Goal: Information Seeking & Learning: Find specific fact

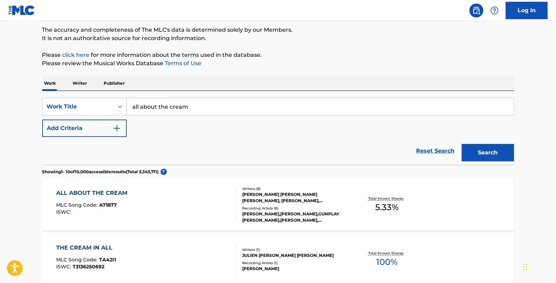
scroll to position [77, 0]
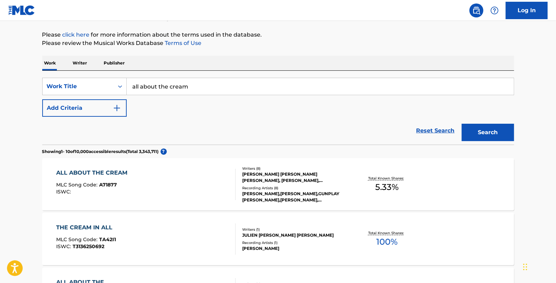
click at [285, 192] on div "[PERSON_NAME],[PERSON_NAME],GUNPLAY [PERSON_NAME],[PERSON_NAME], [PERSON_NAME]|…" at bounding box center [294, 197] width 105 height 13
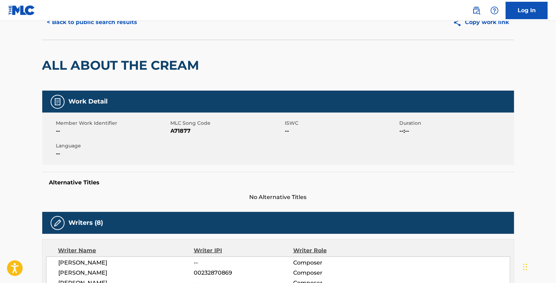
scroll to position [189, 0]
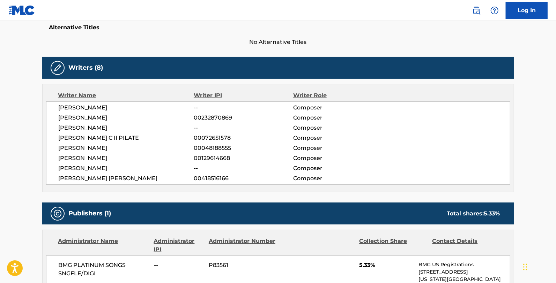
drag, startPoint x: 101, startPoint y: 3, endPoint x: 140, endPoint y: 70, distance: 77.5
click at [140, 70] on div "Writers (8)" at bounding box center [278, 68] width 472 height 22
drag, startPoint x: 49, startPoint y: 131, endPoint x: 103, endPoint y: 133, distance: 54.2
click at [103, 133] on div "[PERSON_NAME] -- Composer [PERSON_NAME] 00232870869 Composer [PERSON_NAME] -- C…" at bounding box center [278, 143] width 464 height 83
click at [74, 121] on span "[PERSON_NAME]" at bounding box center [126, 118] width 135 height 8
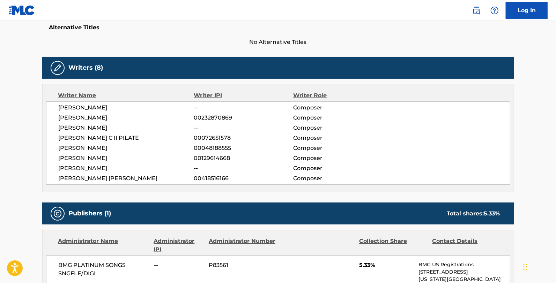
drag, startPoint x: 54, startPoint y: 104, endPoint x: 148, endPoint y: 110, distance: 94.1
click at [148, 110] on div "[PERSON_NAME] -- Composer [PERSON_NAME] 00232870869 Composer [PERSON_NAME] -- C…" at bounding box center [278, 143] width 464 height 83
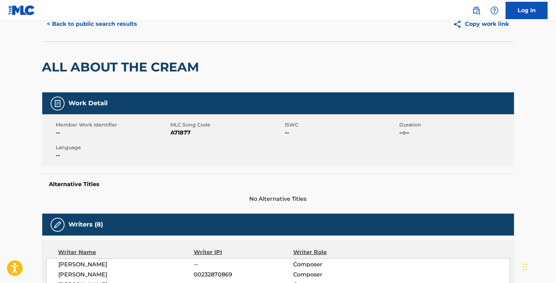
scroll to position [0, 0]
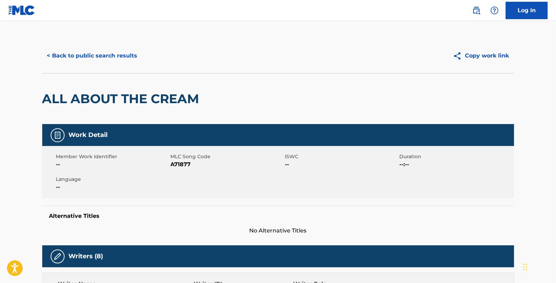
click at [120, 51] on button "< Back to public search results" at bounding box center [92, 55] width 100 height 17
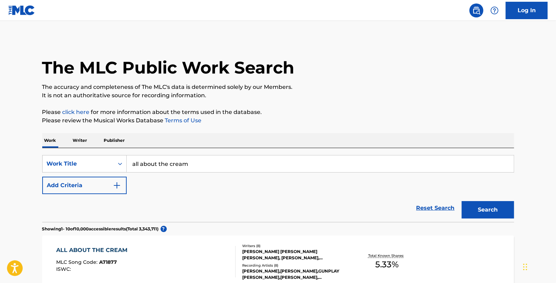
scroll to position [77, 0]
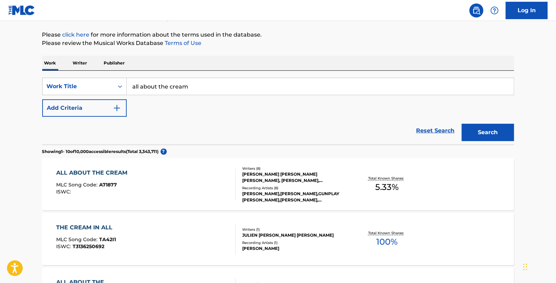
drag, startPoint x: 213, startPoint y: 89, endPoint x: 95, endPoint y: 62, distance: 120.7
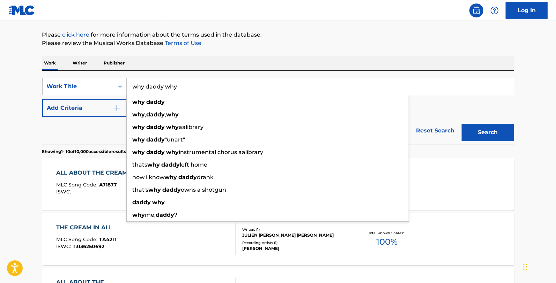
type input "why daddy why"
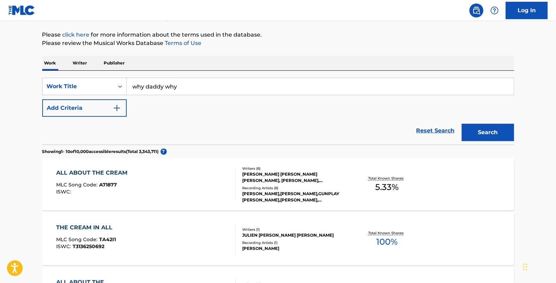
click at [68, 98] on div "SearchWithCriteria79b38016-d6b7-44b9-9053-a910f07ff6fd Work Title why daddy why…" at bounding box center [278, 97] width 472 height 39
drag, startPoint x: 76, startPoint y: 107, endPoint x: 81, endPoint y: 110, distance: 6.2
click at [79, 109] on button "Add Criteria" at bounding box center [84, 107] width 84 height 17
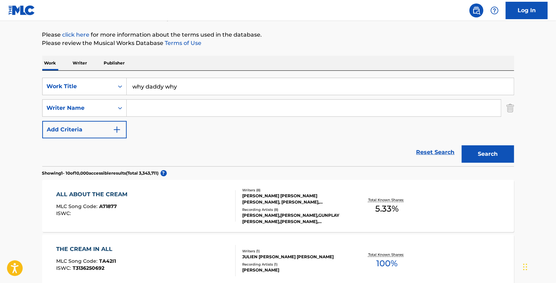
click at [134, 112] on input "Search Form" at bounding box center [314, 108] width 374 height 17
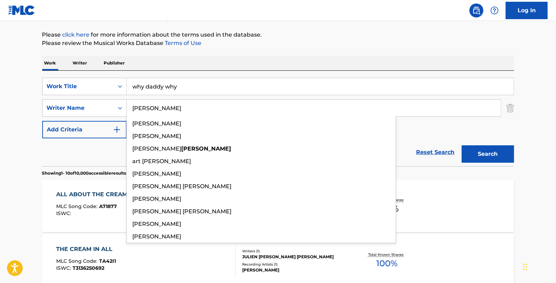
click at [462, 146] on button "Search" at bounding box center [488, 154] width 52 height 17
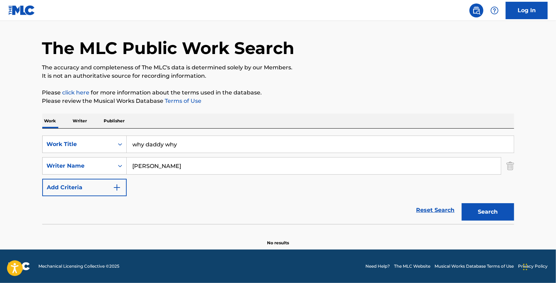
scroll to position [19, 0]
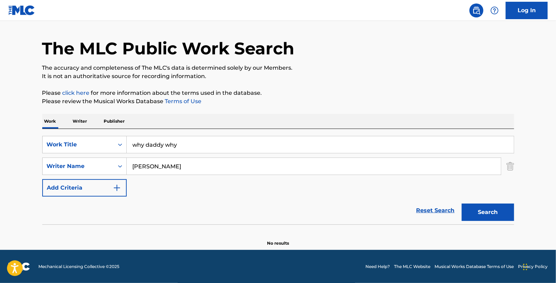
drag, startPoint x: 153, startPoint y: 164, endPoint x: 134, endPoint y: 168, distance: 19.3
click at [136, 168] on input "[PERSON_NAME]" at bounding box center [314, 166] width 374 height 17
click at [167, 173] on input "[PERSON_NAME]" at bounding box center [314, 166] width 374 height 17
drag, startPoint x: 170, startPoint y: 168, endPoint x: 57, endPoint y: 157, distance: 113.6
click at [57, 158] on div "SearchWithCriteriac81ac059-9679-41d3-bd39-2fa3e6831081 Writer Name [PERSON_NAME]" at bounding box center [278, 166] width 472 height 17
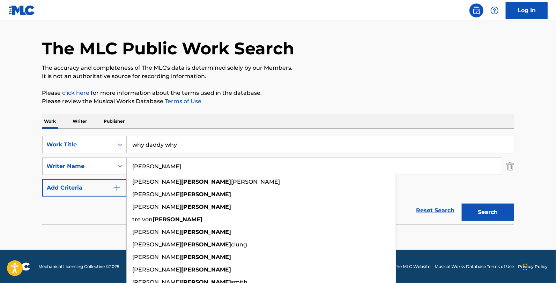
type input "[PERSON_NAME]"
click at [462, 204] on button "Search" at bounding box center [488, 212] width 52 height 17
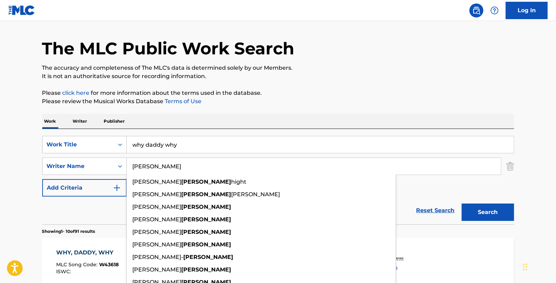
click at [250, 44] on h1 "The MLC Public Work Search" at bounding box center [168, 48] width 252 height 21
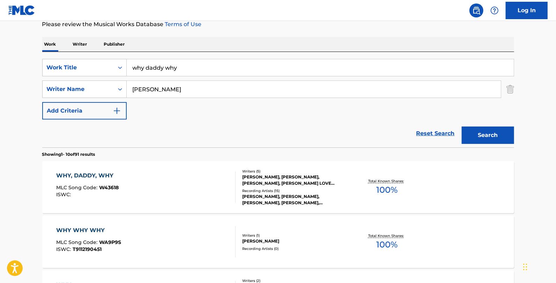
scroll to position [97, 0]
click at [328, 169] on div "Writers ( 5 )" at bounding box center [294, 171] width 105 height 5
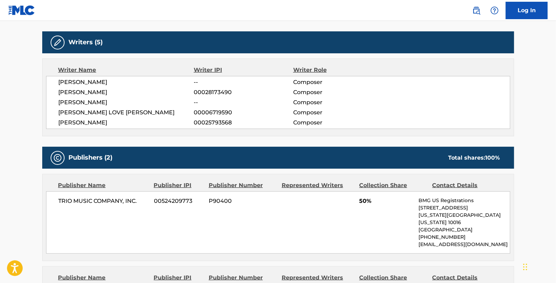
scroll to position [232, 0]
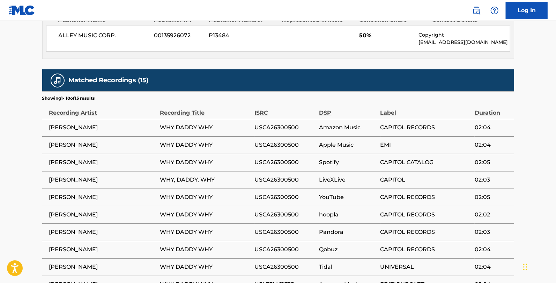
click at [298, 102] on div "ISRC" at bounding box center [284, 110] width 61 height 16
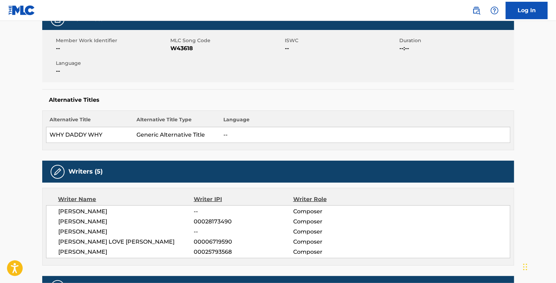
scroll to position [0, 0]
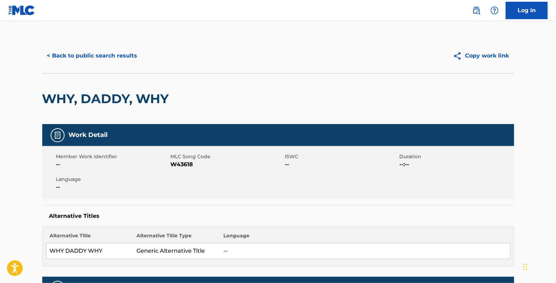
click at [123, 60] on button "< Back to public search results" at bounding box center [92, 55] width 100 height 17
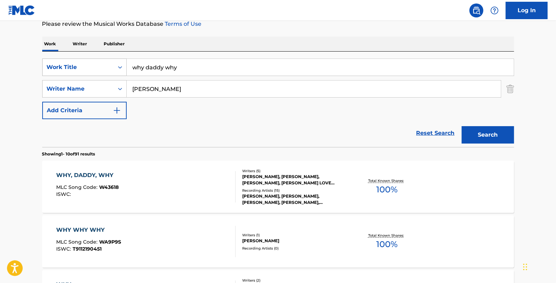
drag, startPoint x: 190, startPoint y: 72, endPoint x: 91, endPoint y: 65, distance: 98.7
click at [92, 65] on div "SearchWithCriteria79b38016-d6b7-44b9-9053-a910f07ff6fd Work Title why daddy why" at bounding box center [278, 67] width 472 height 17
type input "Y"
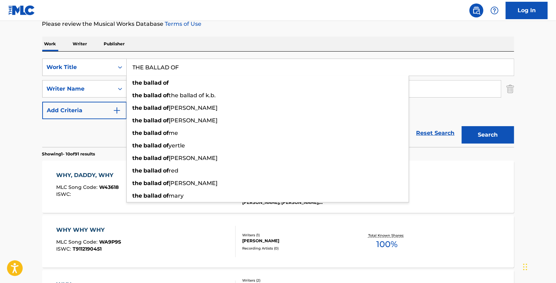
type input "THE BALLAD OF"
click at [73, 184] on div "WHY, DADDY, WHY MLC Song Code : W43618 ISWC :" at bounding box center [87, 186] width 62 height 31
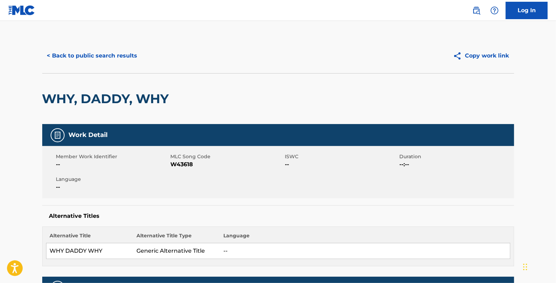
click at [110, 59] on button "< Back to public search results" at bounding box center [92, 55] width 100 height 17
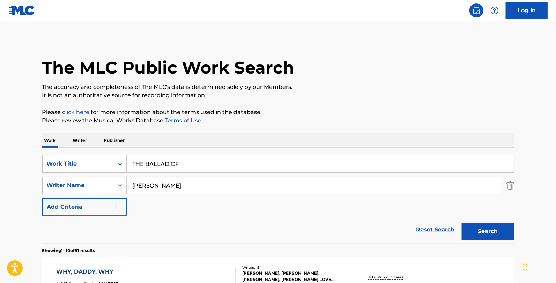
scroll to position [97, 0]
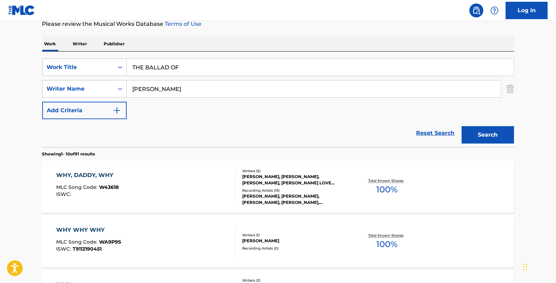
drag, startPoint x: 101, startPoint y: 91, endPoint x: 0, endPoint y: 110, distance: 103.0
click at [462, 126] on button "Search" at bounding box center [488, 134] width 52 height 17
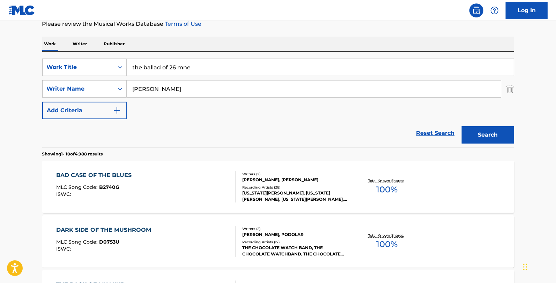
click at [201, 66] on input "the ballad of 26 mne" at bounding box center [320, 67] width 387 height 17
click at [462, 126] on button "Search" at bounding box center [488, 134] width 52 height 17
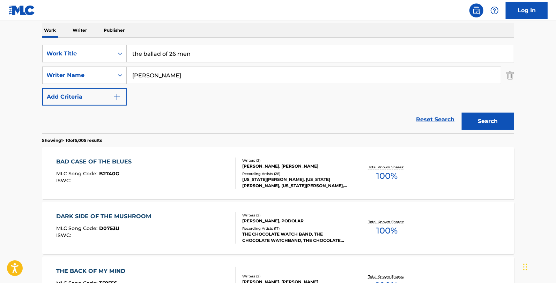
scroll to position [19, 0]
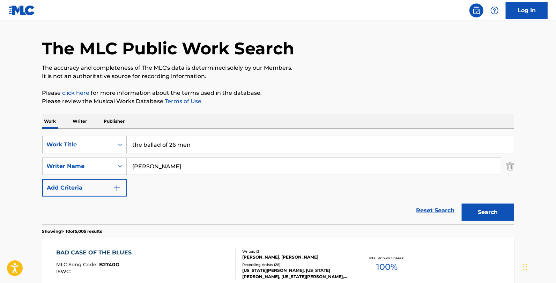
drag, startPoint x: 169, startPoint y: 145, endPoint x: 46, endPoint y: 152, distance: 122.4
click at [46, 152] on div "SearchWithCriteria79b38016-d6b7-44b9-9053-a910f07ff6fd Work Title the ballad of…" at bounding box center [278, 144] width 472 height 17
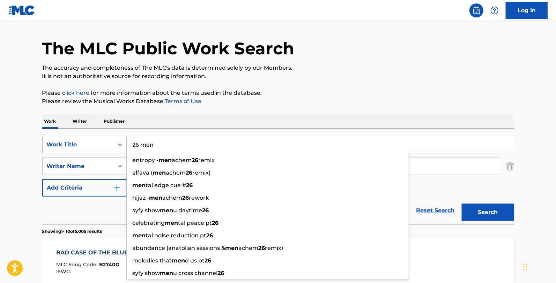
click at [462, 204] on button "Search" at bounding box center [488, 212] width 52 height 17
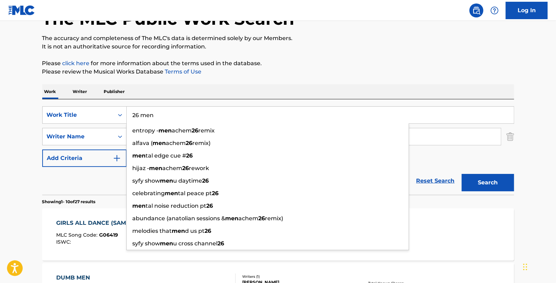
scroll to position [0, 0]
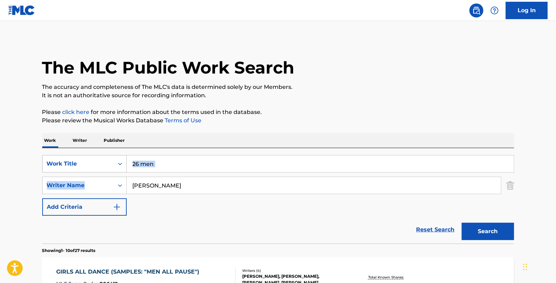
drag, startPoint x: 162, startPoint y: 174, endPoint x: 114, endPoint y: 170, distance: 48.7
click at [114, 170] on div "SearchWithCriteria79b38016-d6b7-44b9-9053-a910f07ff6fd Work Title 26 men Search…" at bounding box center [278, 185] width 472 height 61
click at [168, 164] on input "26 men" at bounding box center [320, 164] width 387 height 17
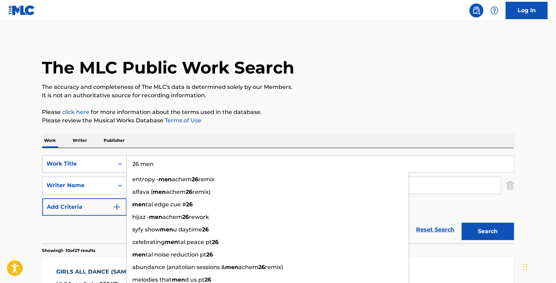
drag, startPoint x: 143, startPoint y: 163, endPoint x: 96, endPoint y: 164, distance: 47.1
click at [97, 164] on div "SearchWithCriteria79b38016-d6b7-44b9-9053-a910f07ff6fd Work Title 26 men entrop…" at bounding box center [278, 163] width 472 height 17
paste input "It Feels So Nice (Do It Again)"
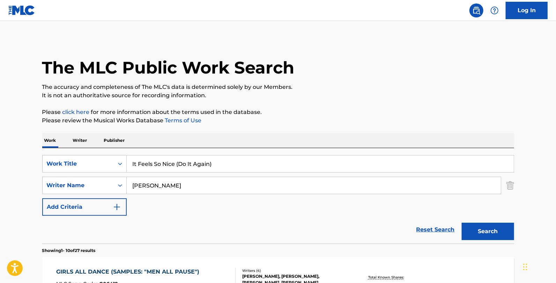
type input "It Feels So Nice (Do It Again)"
click at [321, 118] on p "Please review the Musical Works Database Terms of Use" at bounding box center [278, 121] width 472 height 8
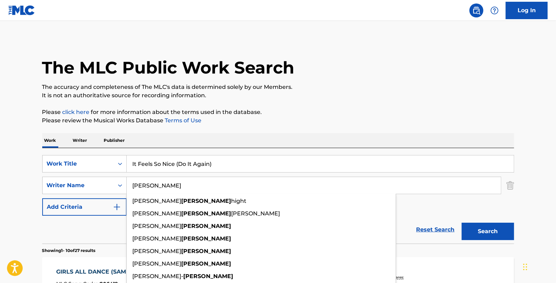
drag, startPoint x: 266, startPoint y: 185, endPoint x: 0, endPoint y: 182, distance: 266.0
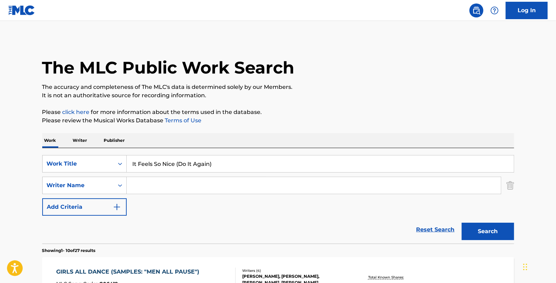
click at [496, 229] on button "Search" at bounding box center [488, 231] width 52 height 17
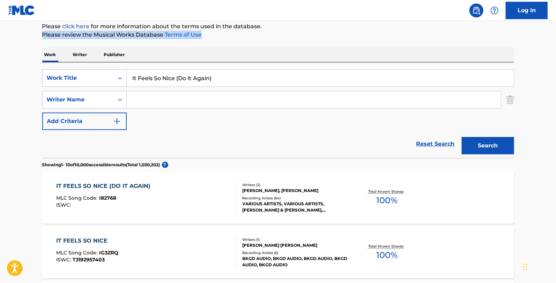
scroll to position [120, 0]
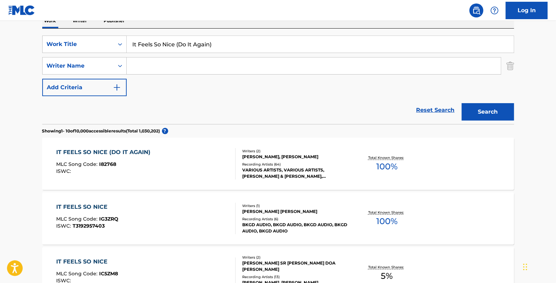
click at [294, 133] on section "Showing 1 - 10 of 10,000 accessible results (Total 1,030,202 ) ?" at bounding box center [278, 129] width 472 height 10
click at [297, 143] on div "IT FEELS SO NICE (DO IT AGAIN) MLC Song Code : I82768 ISWC : Writers ( 2 ) [PER…" at bounding box center [278, 164] width 472 height 52
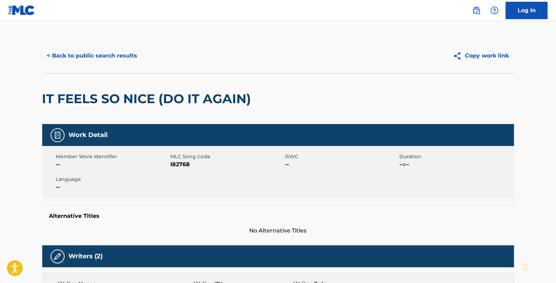
click at [115, 56] on button "< Back to public search results" at bounding box center [92, 55] width 100 height 17
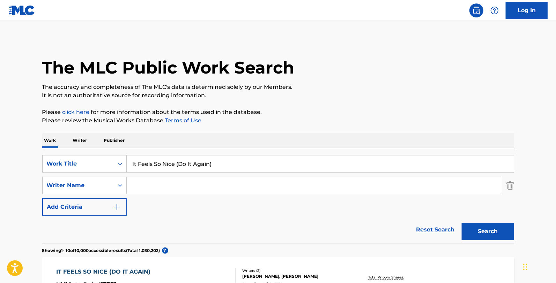
scroll to position [120, 0]
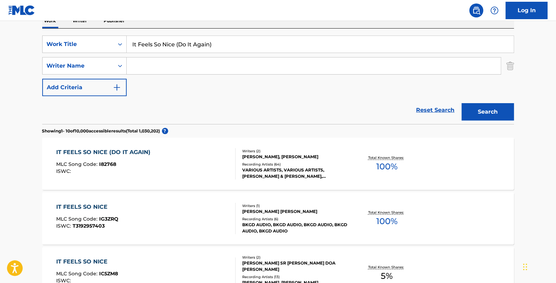
drag, startPoint x: 190, startPoint y: 41, endPoint x: 78, endPoint y: 31, distance: 112.1
click at [78, 31] on div "SearchWithCriteria79b38016-d6b7-44b9-9053-a910f07ff6fd Work Title It Feels So N…" at bounding box center [278, 77] width 472 height 96
paste input "That's How I Feel About You"
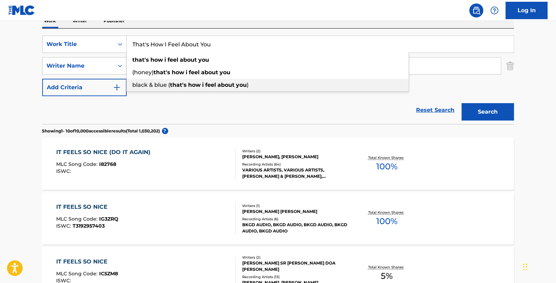
type input "That's How I Feel About You"
drag, startPoint x: 200, startPoint y: 123, endPoint x: 199, endPoint y: 110, distance: 12.9
click at [200, 122] on div "Reset Search Search" at bounding box center [278, 110] width 472 height 28
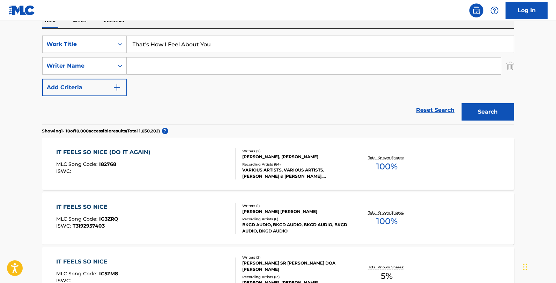
click at [216, 57] on div "Search Form" at bounding box center [314, 65] width 375 height 17
click at [219, 62] on input "Search Form" at bounding box center [314, 66] width 374 height 17
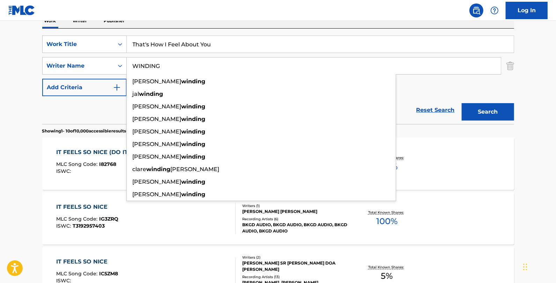
type input "WINDING"
click at [462, 103] on button "Search" at bounding box center [488, 111] width 52 height 17
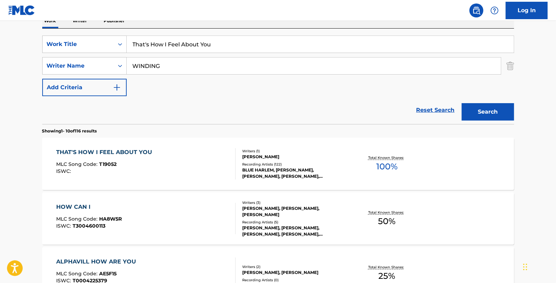
click at [271, 164] on div "Writers ( 1 ) [PERSON_NAME] Recording Artists ( 122 ) BLUE HARLEM, [PERSON_NAME…" at bounding box center [292, 164] width 112 height 31
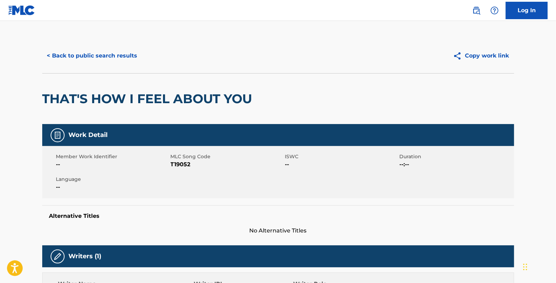
click at [46, 56] on button "< Back to public search results" at bounding box center [92, 55] width 100 height 17
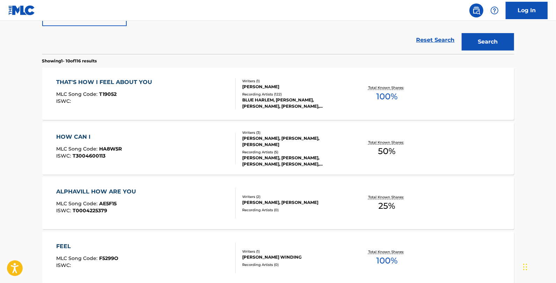
scroll to position [197, 0]
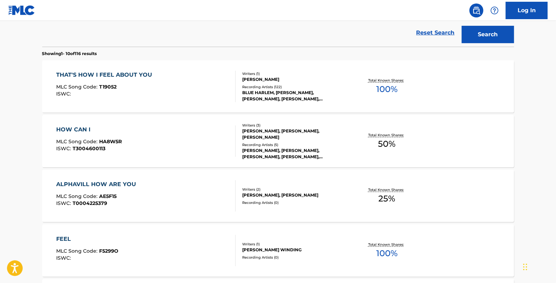
click at [173, 140] on div "HOW CAN I MLC Song Code : HA8W5R ISWC : T3004600113" at bounding box center [145, 141] width 179 height 31
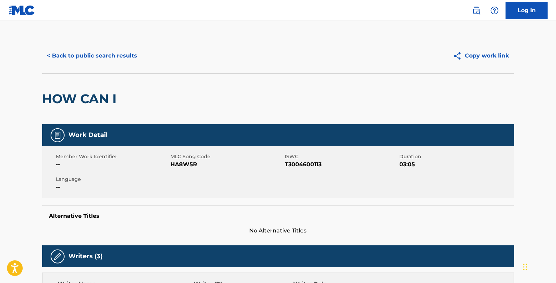
click at [86, 53] on button "< Back to public search results" at bounding box center [92, 55] width 100 height 17
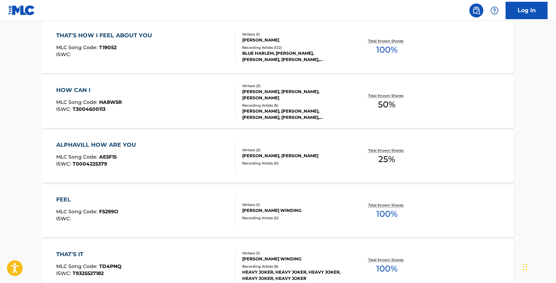
click at [144, 86] on div "HOW CAN I MLC Song Code : HA8W5R ISWC : T3004600113" at bounding box center [145, 101] width 179 height 31
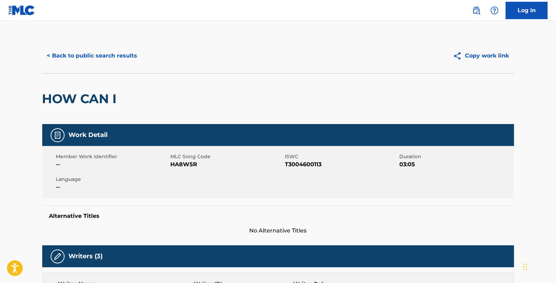
click at [68, 54] on button "< Back to public search results" at bounding box center [92, 55] width 100 height 17
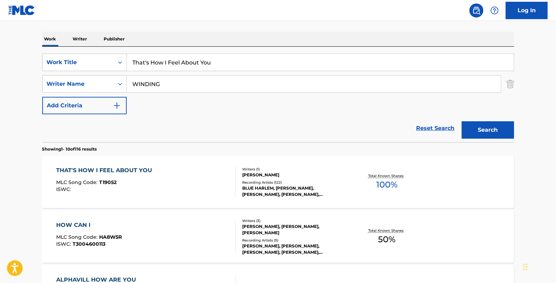
scroll to position [83, 0]
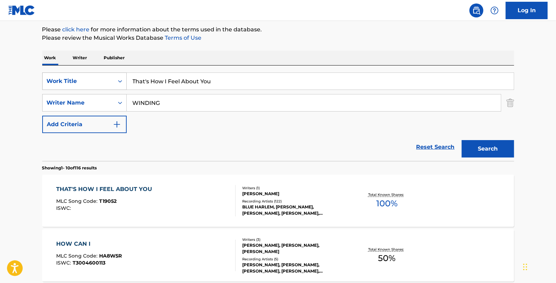
drag, startPoint x: 219, startPoint y: 84, endPoint x: 114, endPoint y: 79, distance: 104.9
click at [114, 79] on div "SearchWithCriteria79b38016-d6b7-44b9-9053-a910f07ff6fd Work Title That's How I …" at bounding box center [278, 81] width 472 height 17
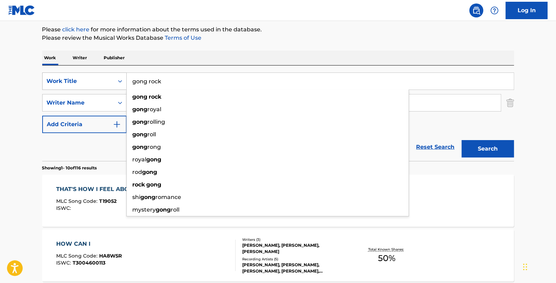
type input "gong rock"
click at [462, 140] on button "Search" at bounding box center [488, 148] width 52 height 17
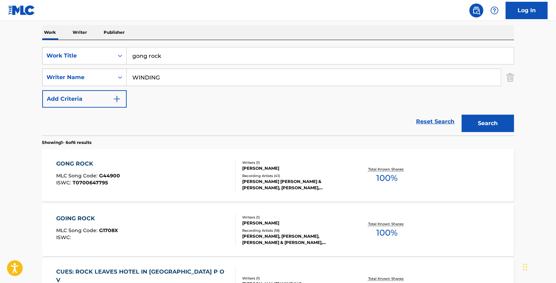
scroll to position [121, 0]
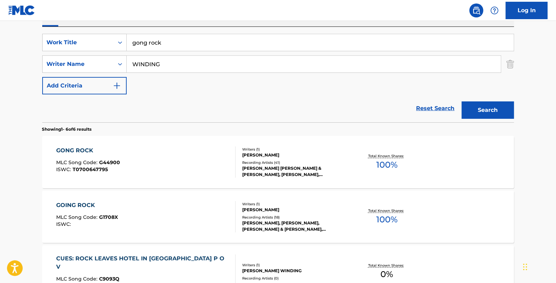
click at [318, 170] on div "[PERSON_NAME] [PERSON_NAME] & [PERSON_NAME], [PERSON_NAME], [PERSON_NAME], [PER…" at bounding box center [294, 171] width 105 height 13
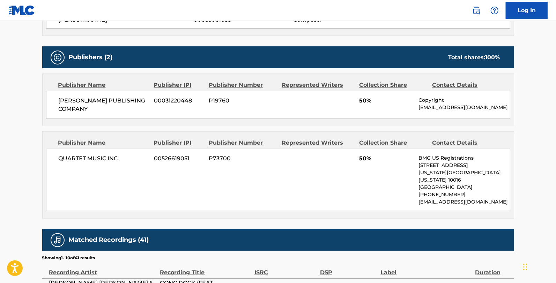
scroll to position [473, 0]
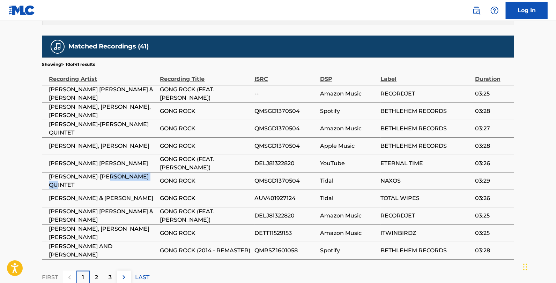
drag, startPoint x: 104, startPoint y: 173, endPoint x: 156, endPoint y: 179, distance: 52.0
click at [156, 179] on td "[PERSON_NAME]-[PERSON_NAME] QUINTET" at bounding box center [101, 180] width 118 height 17
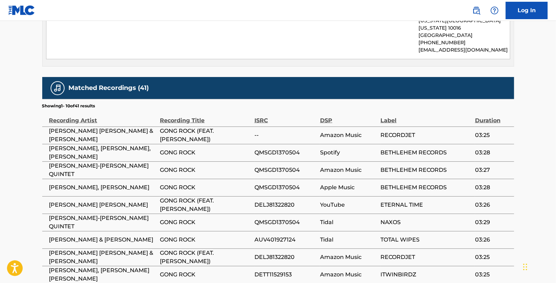
drag, startPoint x: 352, startPoint y: 178, endPoint x: 357, endPoint y: 185, distance: 8.7
click at [357, 184] on tbody "[PERSON_NAME] [PERSON_NAME] & [PERSON_NAME] GONG ROCK (FEAT. [PERSON_NAME]) -- …" at bounding box center [278, 214] width 472 height 175
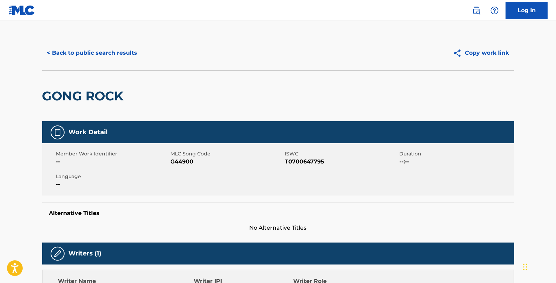
scroll to position [0, 0]
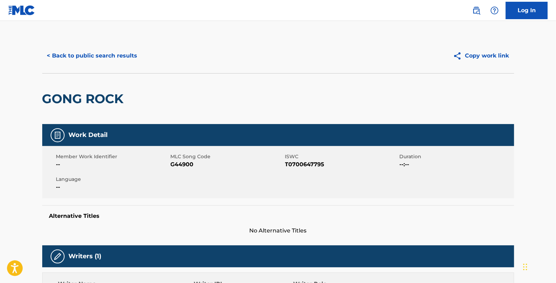
click at [75, 51] on button "< Back to public search results" at bounding box center [92, 55] width 100 height 17
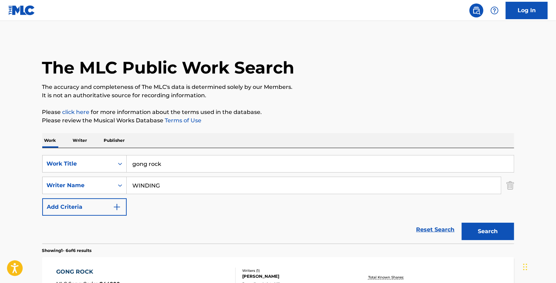
scroll to position [121, 0]
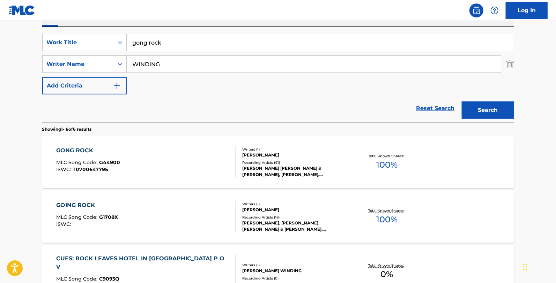
drag, startPoint x: 172, startPoint y: 39, endPoint x: 27, endPoint y: 34, distance: 145.7
click at [28, 34] on main "The MLC Public Work Search The accuracy and completeness of The MLC's data is d…" at bounding box center [278, 198] width 556 height 599
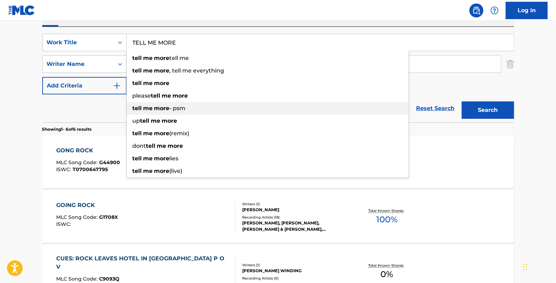
type input "TELL ME MORE"
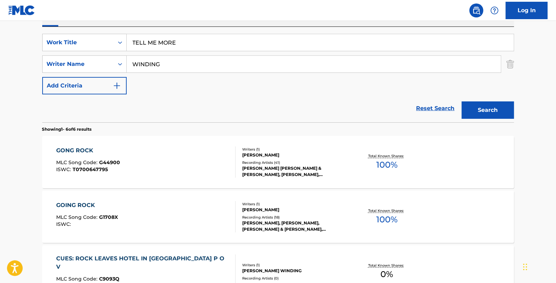
drag, startPoint x: 94, startPoint y: 106, endPoint x: 235, endPoint y: 248, distance: 199.9
click at [97, 113] on div "Reset Search Search" at bounding box center [278, 109] width 472 height 28
drag, startPoint x: 194, startPoint y: 59, endPoint x: 34, endPoint y: 42, distance: 160.5
click at [34, 42] on div "The MLC Public Work Search The accuracy and completeness of The MLC's data is d…" at bounding box center [278, 206] width 489 height 578
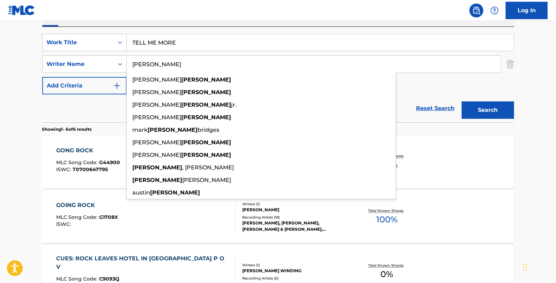
click at [462, 102] on button "Search" at bounding box center [488, 110] width 52 height 17
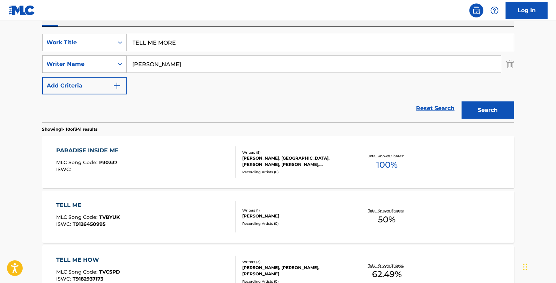
drag, startPoint x: 180, startPoint y: 68, endPoint x: 93, endPoint y: 64, distance: 87.0
click at [94, 64] on div "SearchWithCriteriac81ac059-9679-41d3-bd39-2fa3e6831081 Writer Name [PERSON_NAME]" at bounding box center [278, 64] width 472 height 17
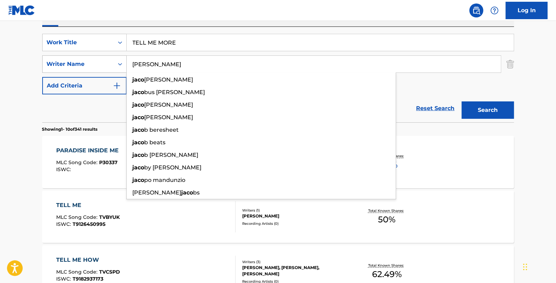
type input "[PERSON_NAME]"
click at [462, 102] on button "Search" at bounding box center [488, 110] width 52 height 17
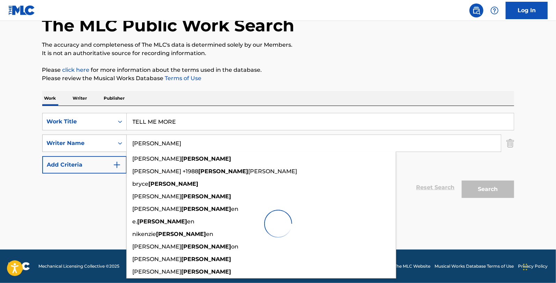
scroll to position [42, 0]
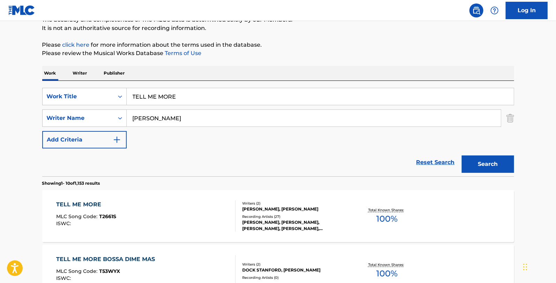
scroll to position [81, 0]
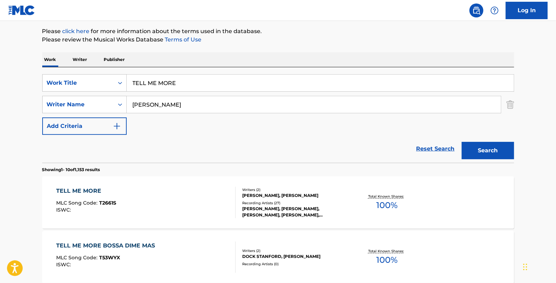
click at [222, 221] on div "TELL ME MORE MLC Song Code : T2661S ISWC : Writers ( 2 ) [PERSON_NAME], [PERSON…" at bounding box center [278, 203] width 472 height 52
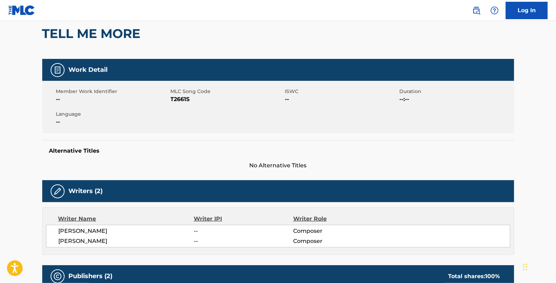
scroll to position [39, 0]
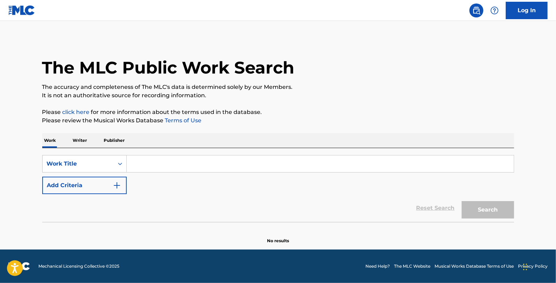
click at [161, 152] on div "SearchWithCriteriabee14b2b-90f8-4de5-a3b0-60e8368baf54 Work Title Add Criteria …" at bounding box center [278, 185] width 472 height 74
click at [150, 163] on input "Search Form" at bounding box center [320, 164] width 387 height 17
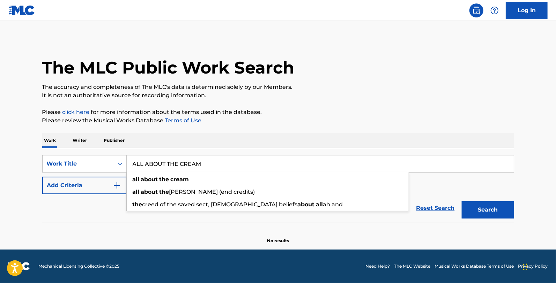
type input "ALL ABOUT THE CREAM"
click at [462, 201] on button "Search" at bounding box center [488, 209] width 52 height 17
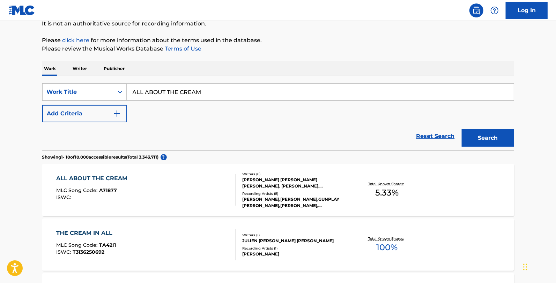
scroll to position [155, 0]
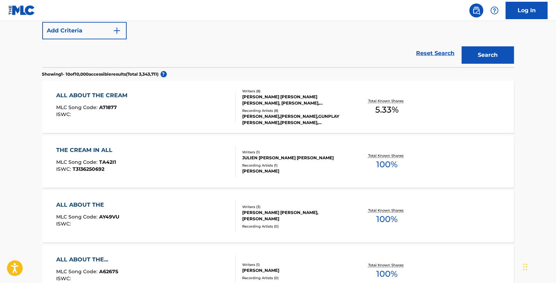
click at [169, 113] on div "ALL ABOUT THE CREAM MLC Song Code : A71877 ISWC :" at bounding box center [145, 106] width 179 height 31
